Goal: Transaction & Acquisition: Obtain resource

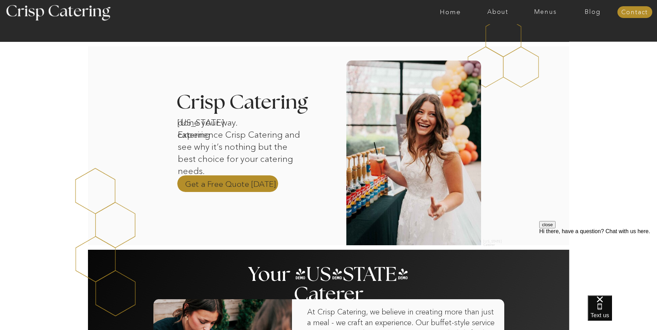
click at [214, 181] on p "Get a Free Quote Today" at bounding box center [230, 184] width 91 height 10
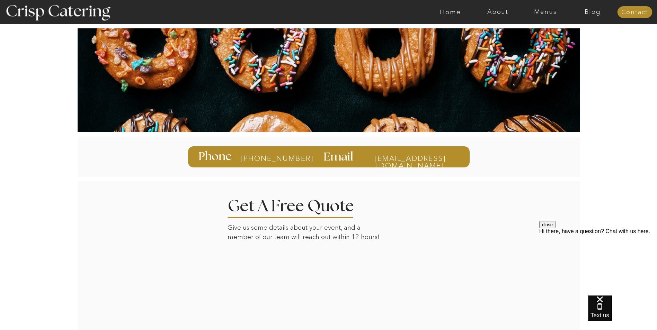
click at [547, 11] on nav "Menus" at bounding box center [544, 12] width 47 height 7
click at [545, 43] on nav "Winter (Sep-Feb)" at bounding box center [544, 40] width 57 height 7
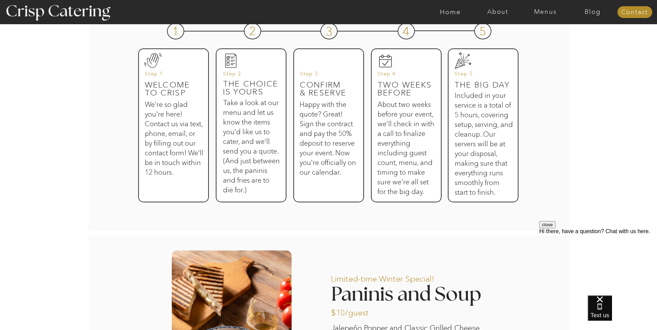
scroll to position [252, 0]
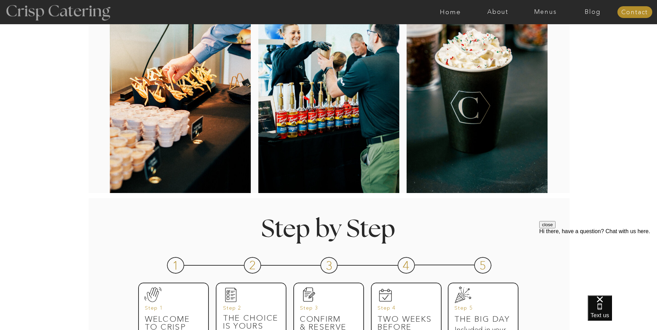
scroll to position [53, 0]
